Goal: Obtain resource: Download file/media

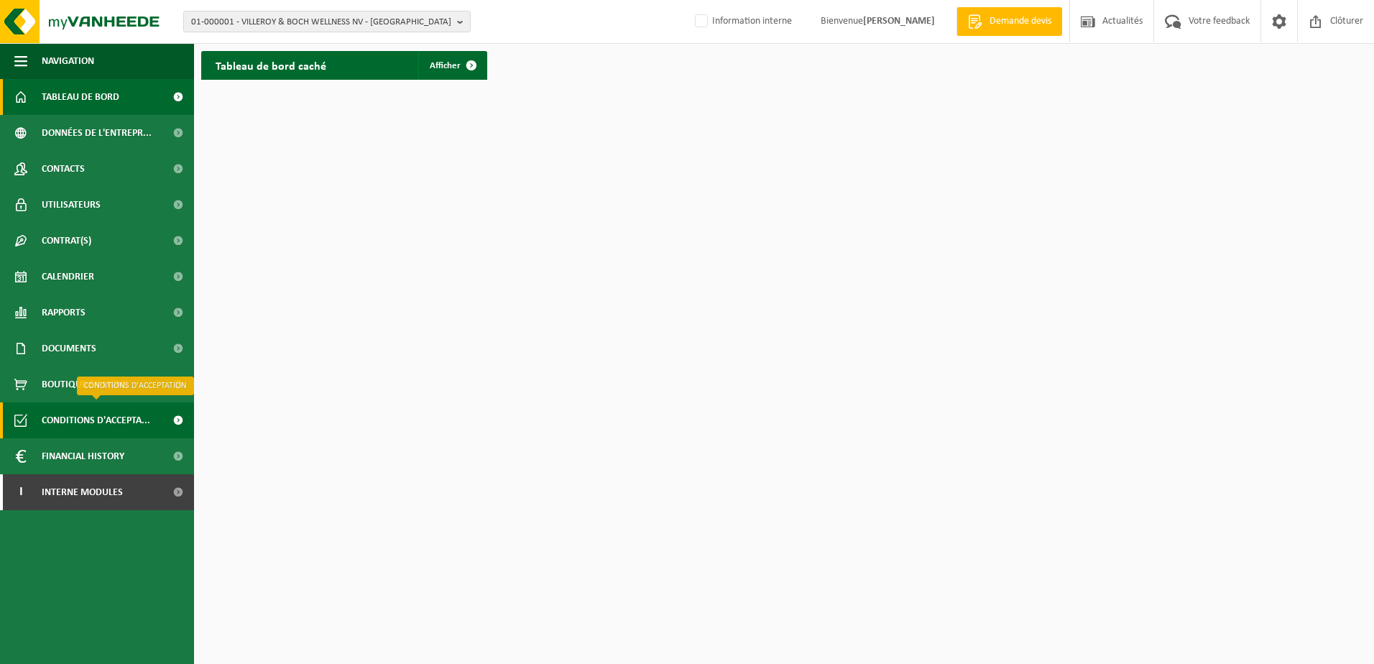
click at [125, 429] on span "Conditions d'accepta..." at bounding box center [96, 420] width 108 height 36
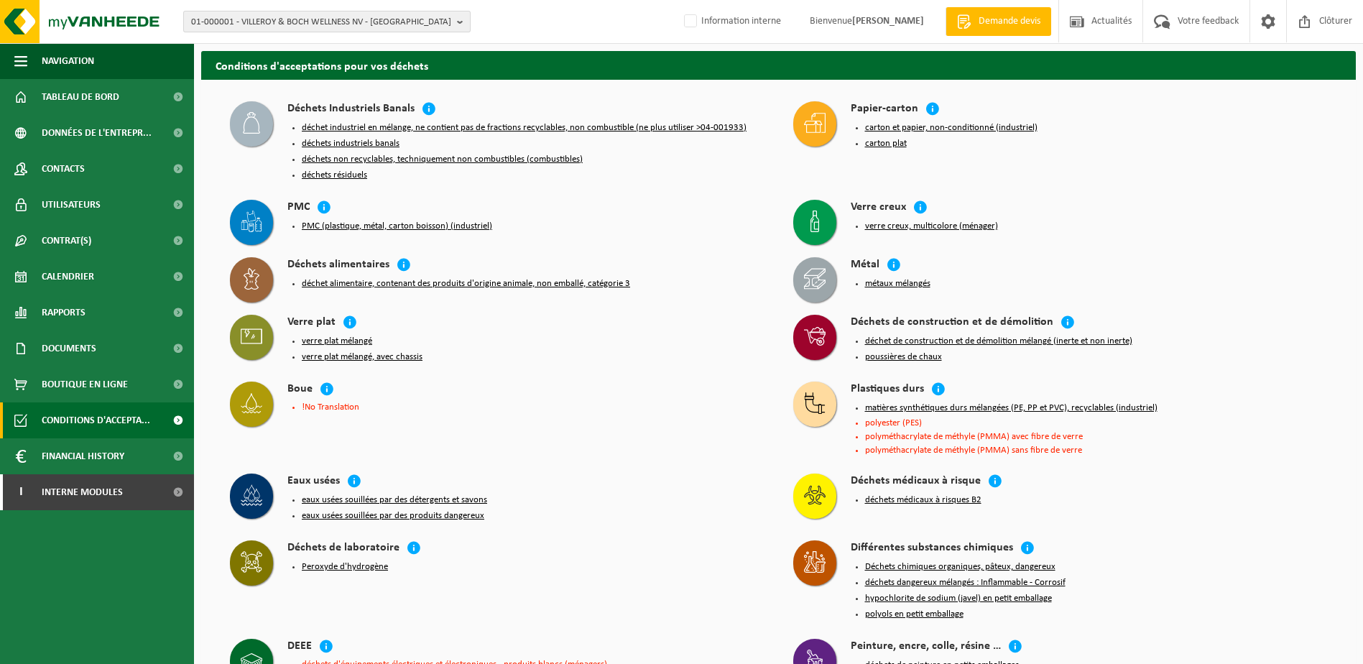
click at [258, 21] on span "01-000001 - VILLEROY & BOCH WELLNESS NV - [GEOGRAPHIC_DATA]" at bounding box center [321, 22] width 260 height 22
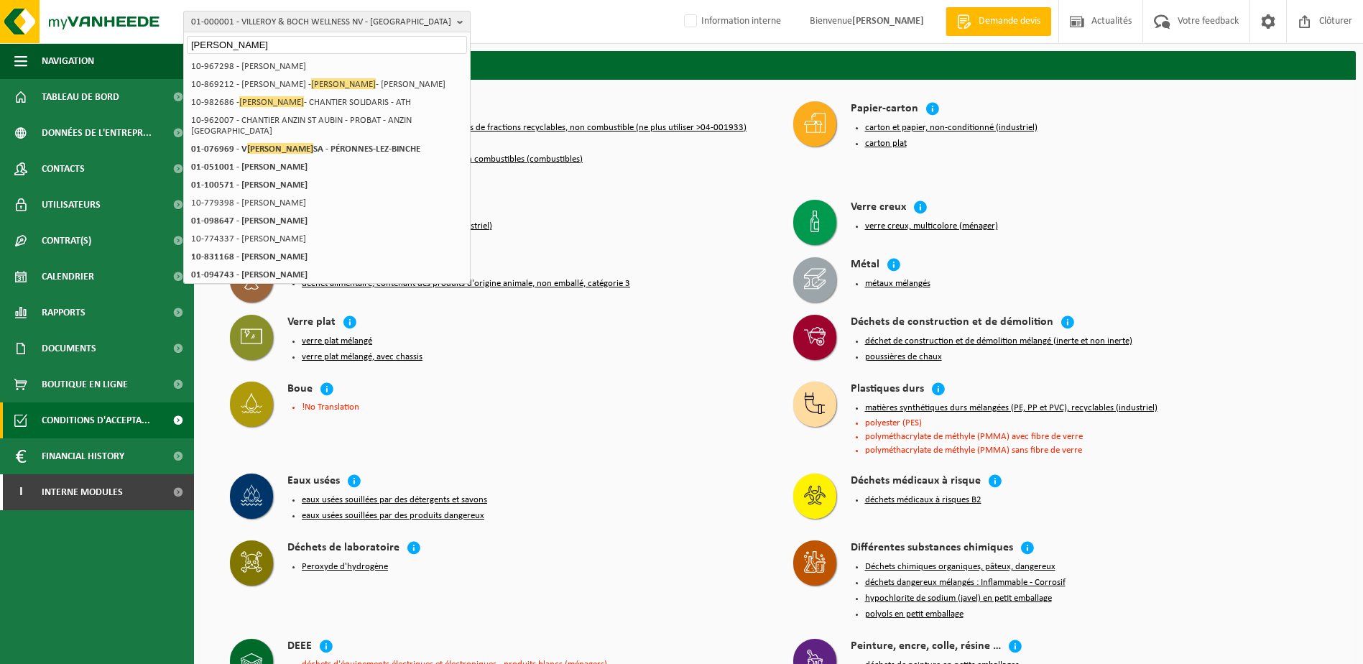
type input "alvin"
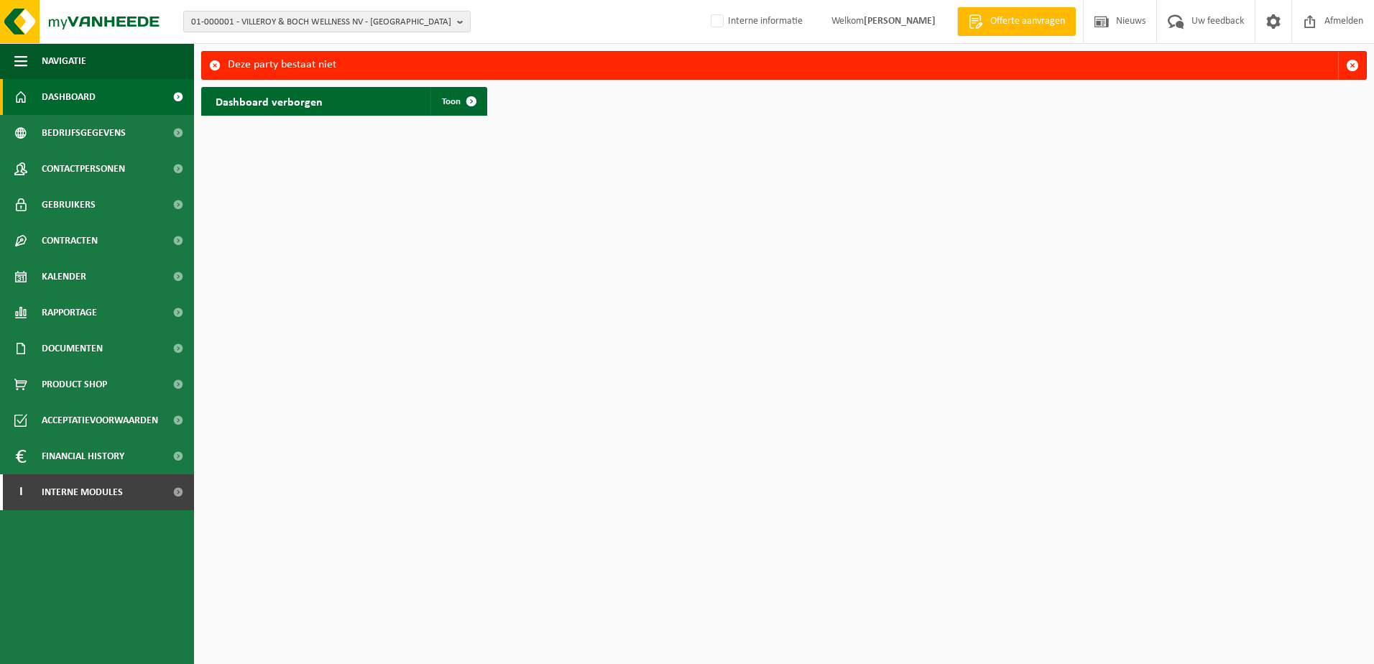
click at [258, 21] on span "01-000001 - VILLEROY & BOCH WELLNESS NV - [GEOGRAPHIC_DATA]" at bounding box center [321, 22] width 260 height 22
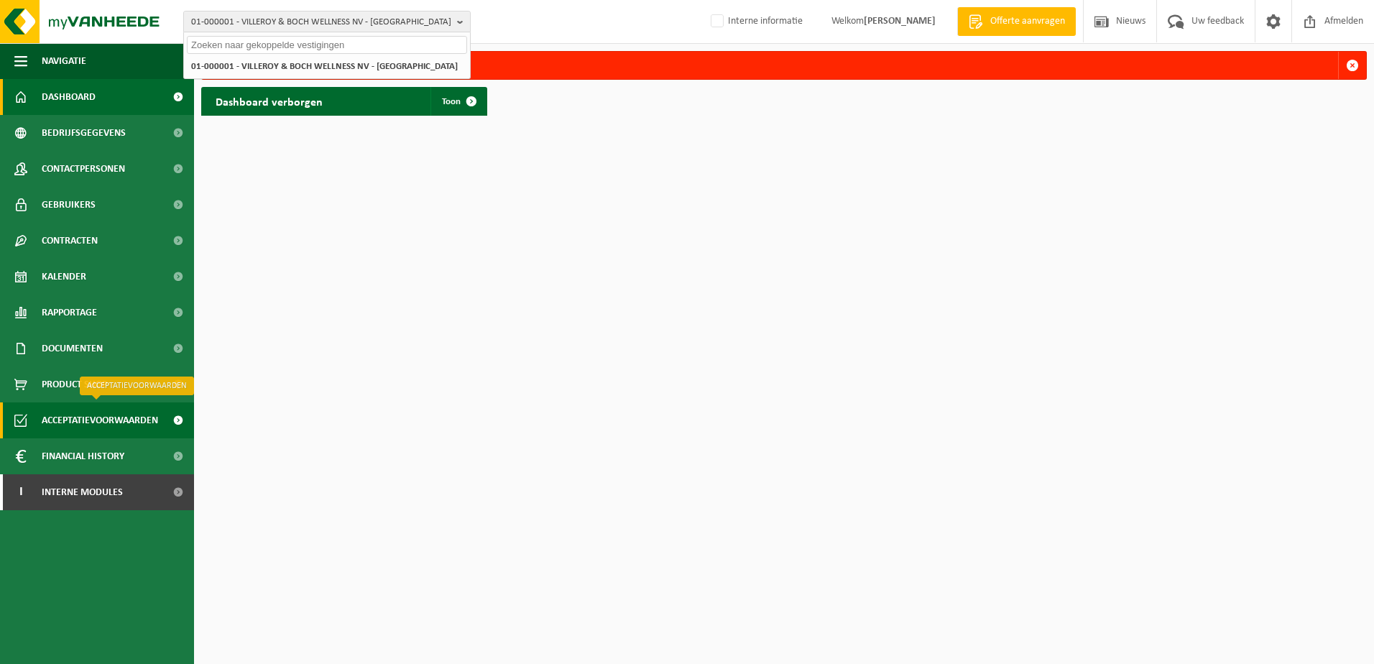
click at [105, 410] on span "Acceptatievoorwaarden" at bounding box center [100, 420] width 116 height 36
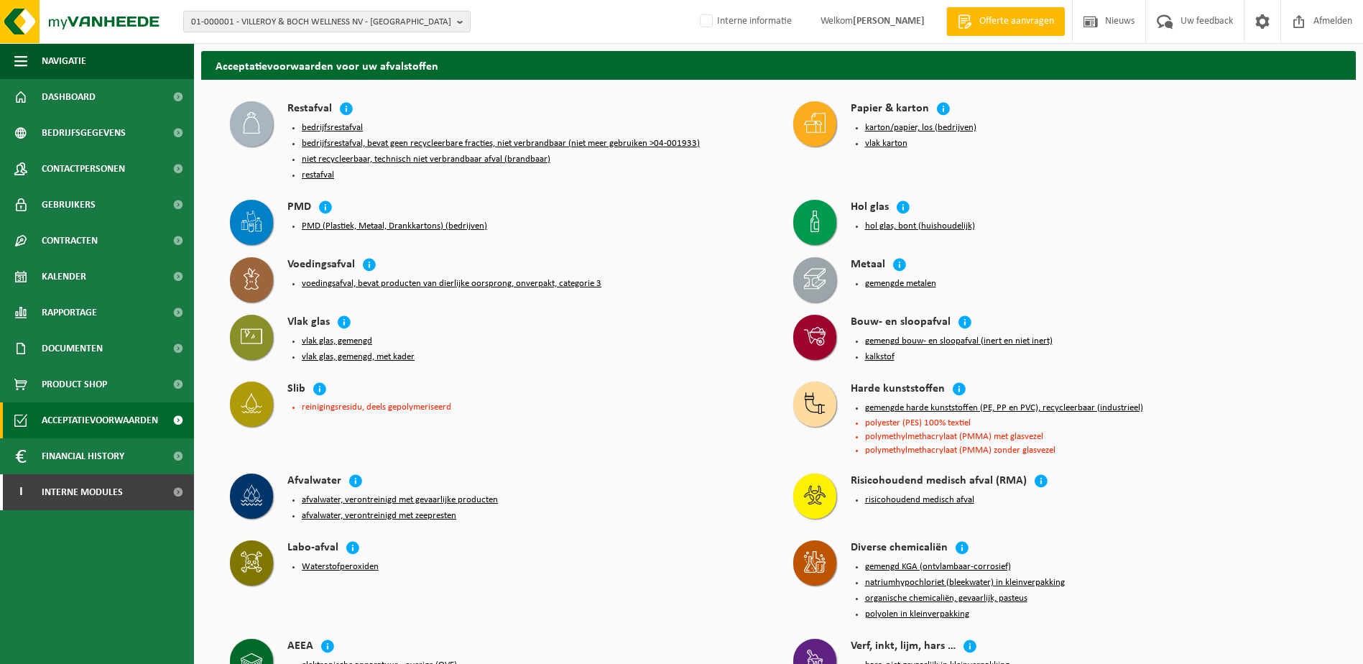
click at [366, 221] on button "PMD (Plastiek, Metaal, Drankkartons) (bedrijven)" at bounding box center [394, 226] width 185 height 11
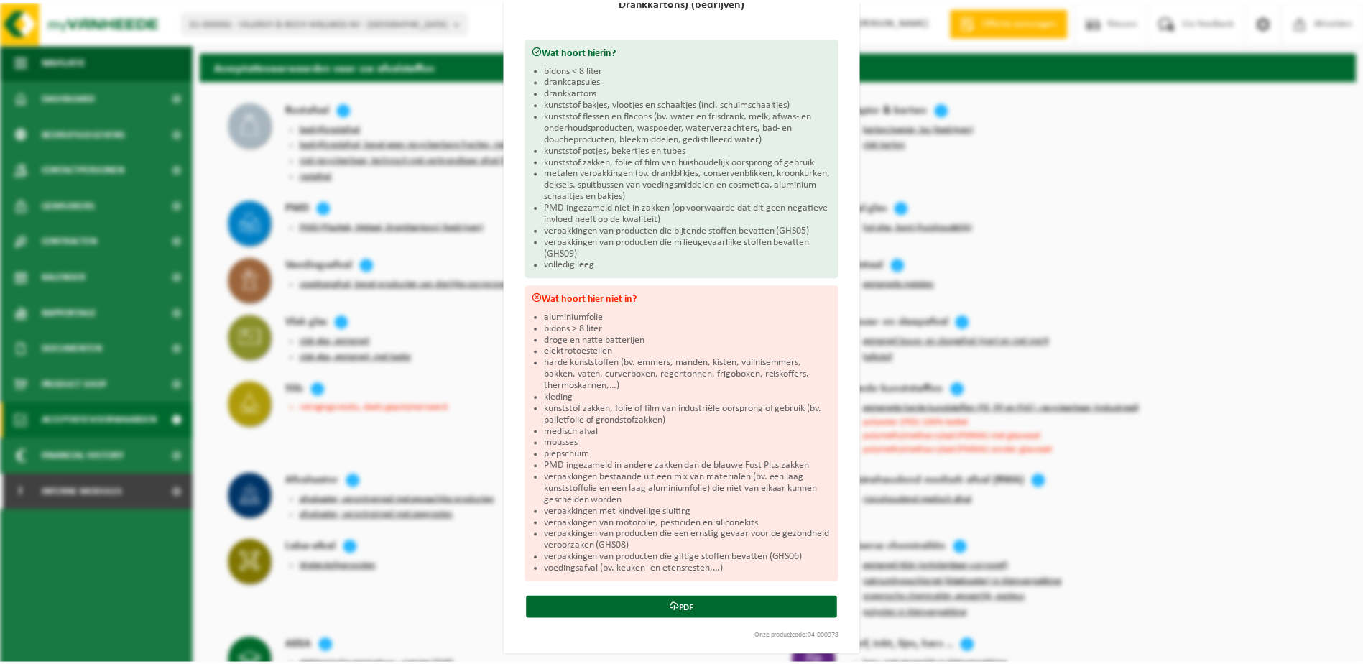
scroll to position [157, 0]
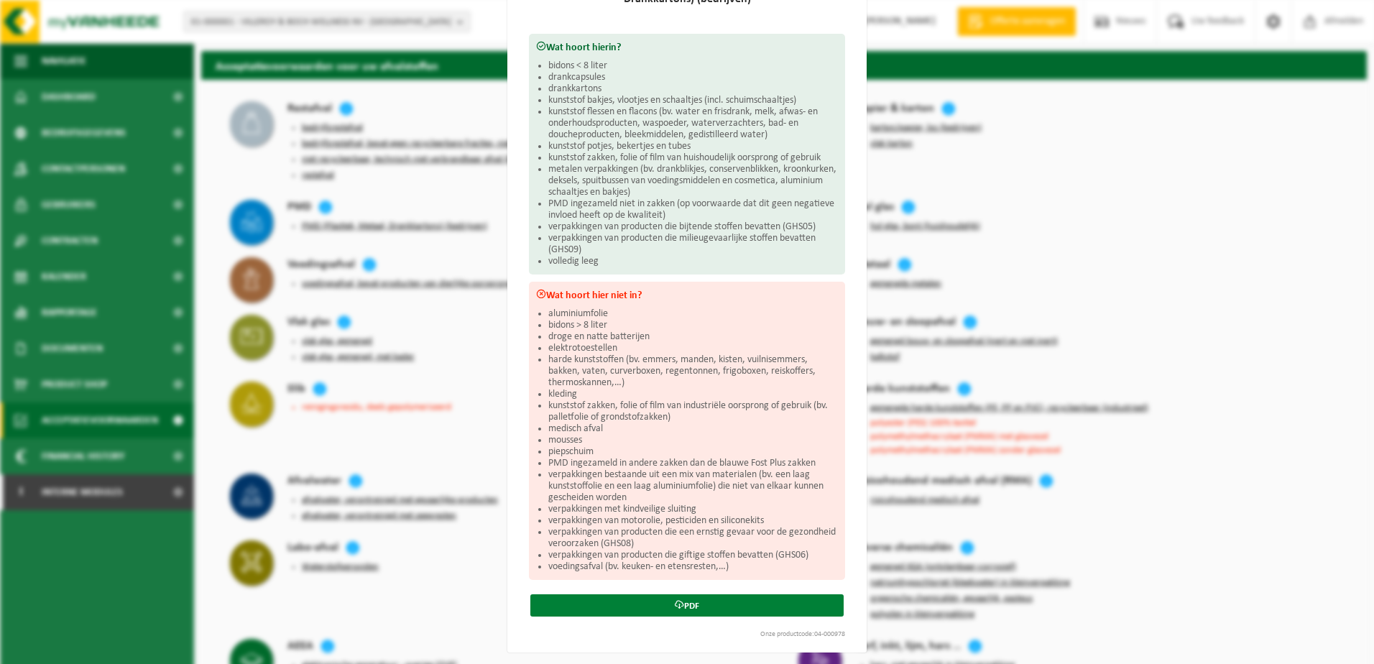
click at [675, 602] on icon at bounding box center [679, 604] width 9 height 9
click at [1170, 183] on div "PMD (Plastiek, Metaal, Drankkartons) (bedrijven) Sluiten Acceptatievoorwaarden …" at bounding box center [687, 332] width 1374 height 664
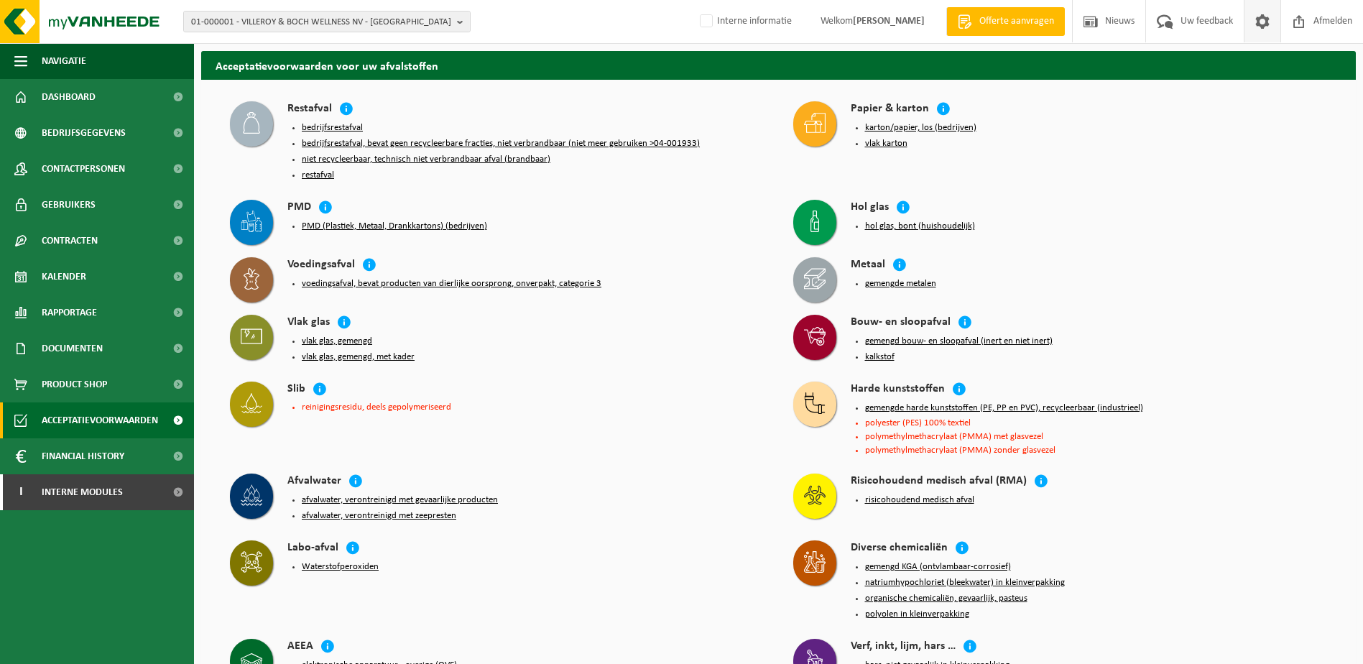
click at [1256, 17] on span at bounding box center [1262, 21] width 22 height 42
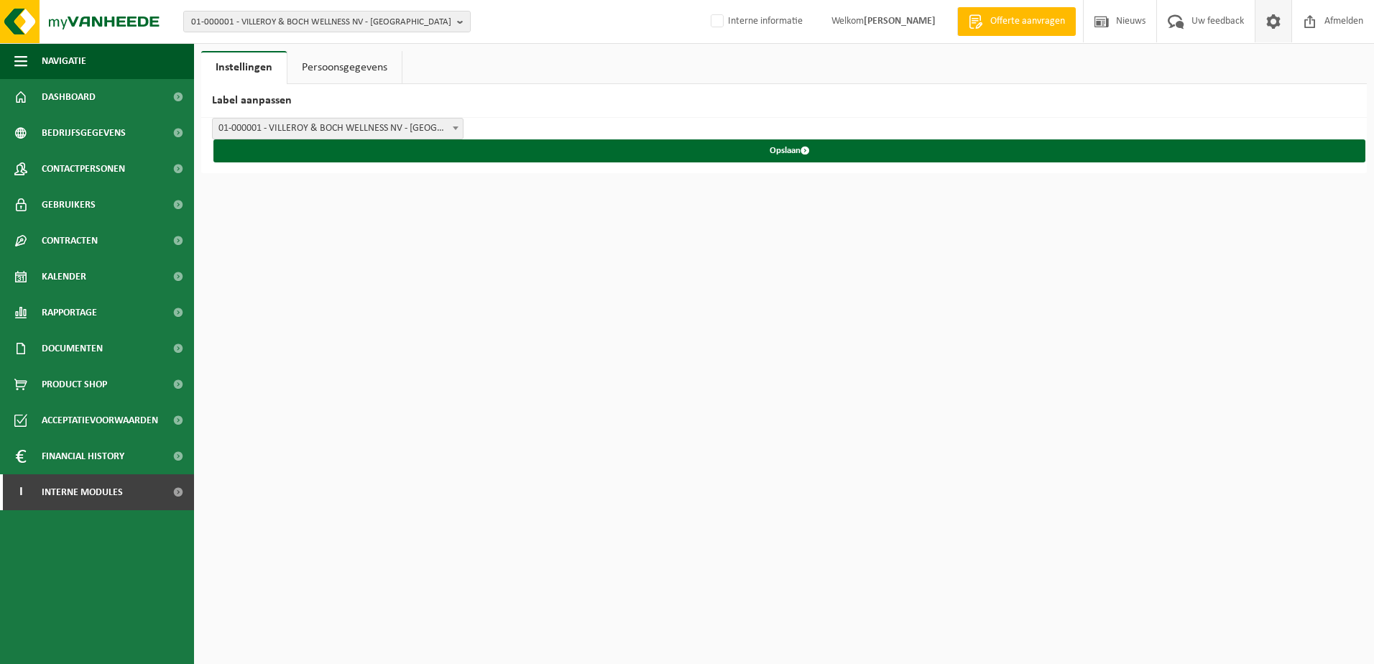
click at [326, 65] on link "Persoonsgegevens" at bounding box center [344, 67] width 114 height 33
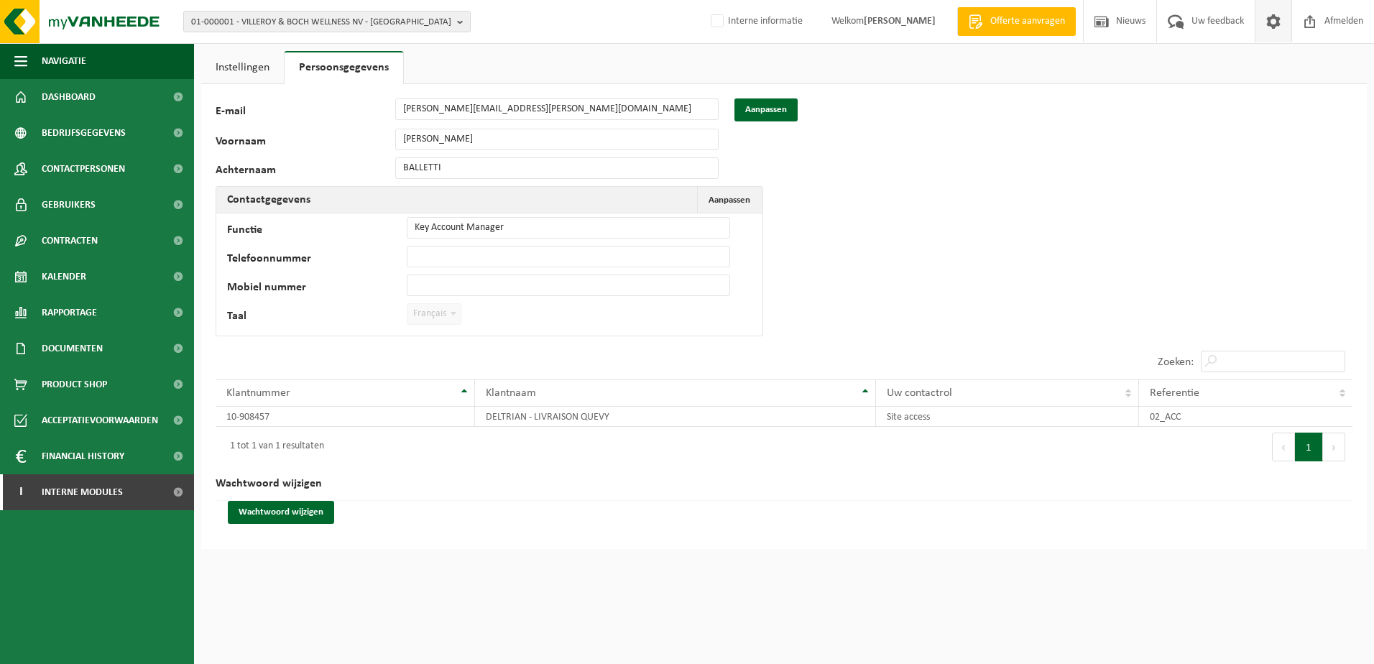
click at [231, 73] on link "Instellingen" at bounding box center [242, 67] width 83 height 33
